Goal: Task Accomplishment & Management: Complete application form

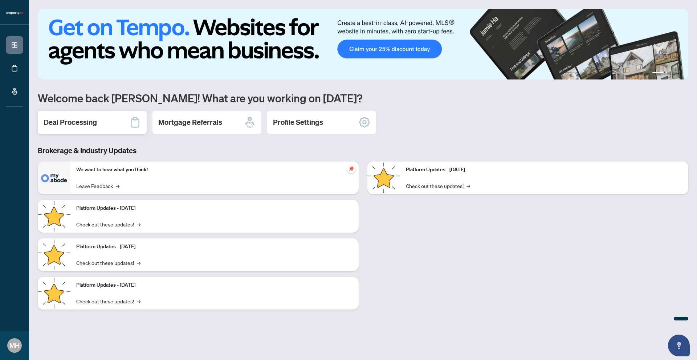
click at [102, 126] on div "Deal Processing" at bounding box center [92, 122] width 109 height 23
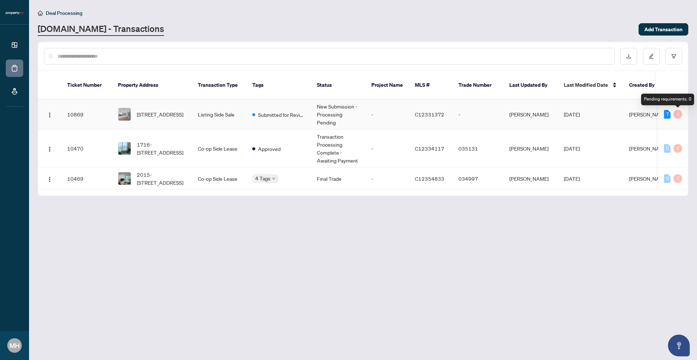
click at [675, 115] on div "0" at bounding box center [677, 114] width 9 height 9
click at [607, 112] on td "[DATE]" at bounding box center [590, 114] width 65 height 30
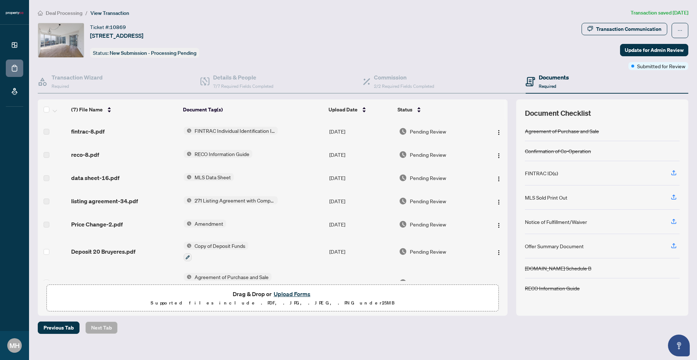
click at [291, 292] on button "Upload Forms" at bounding box center [291, 293] width 41 height 9
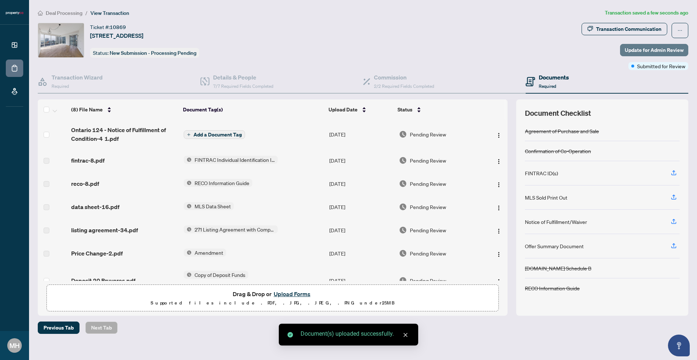
click at [676, 52] on span "Update for Admin Review" at bounding box center [653, 50] width 59 height 12
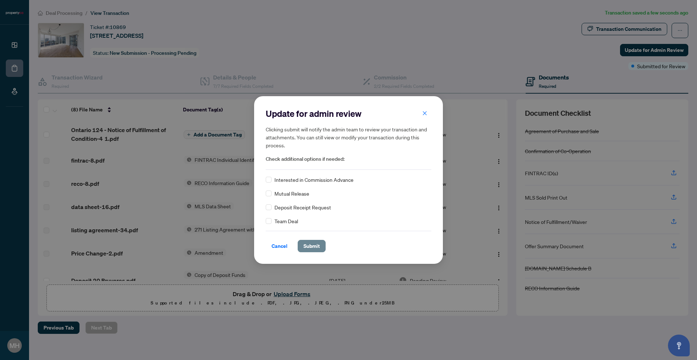
click at [304, 248] on span "Submit" at bounding box center [311, 246] width 16 height 12
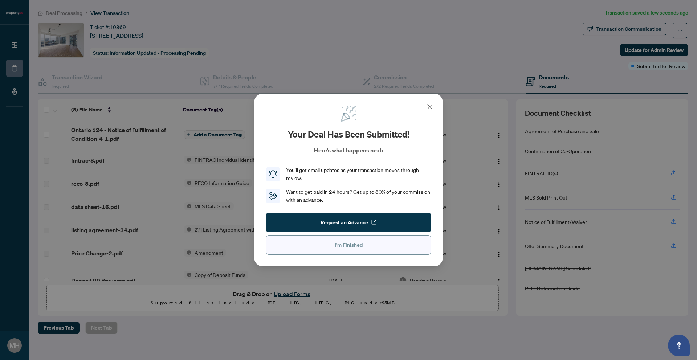
click at [340, 242] on span "I'm Finished" at bounding box center [348, 245] width 28 height 12
